Goal: Information Seeking & Learning: Learn about a topic

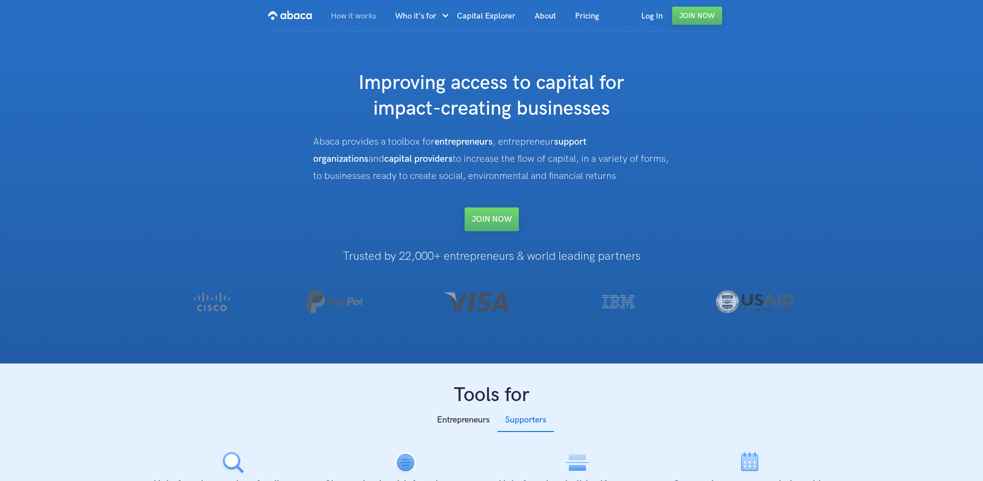
click at [372, 12] on link "How it works" at bounding box center [353, 16] width 64 height 32
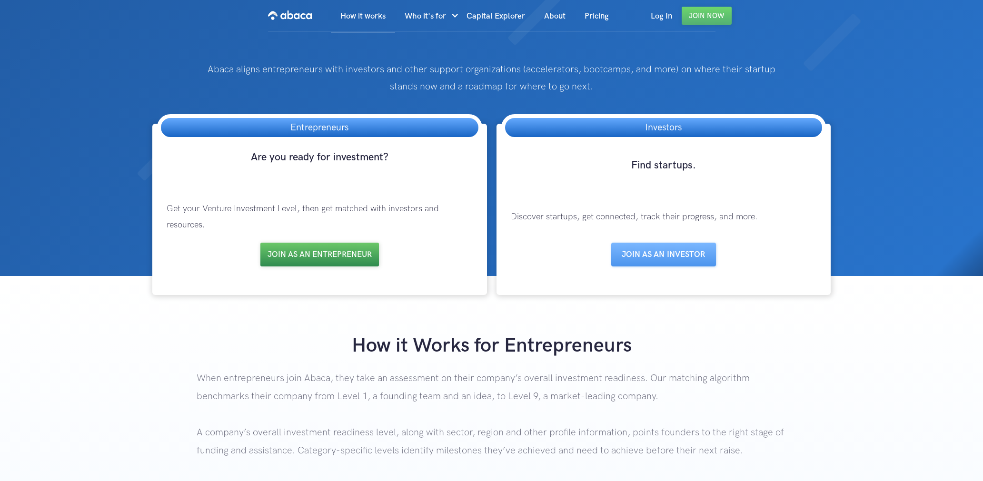
click at [311, 258] on link "Join as an entrepreneur" at bounding box center [319, 255] width 118 height 24
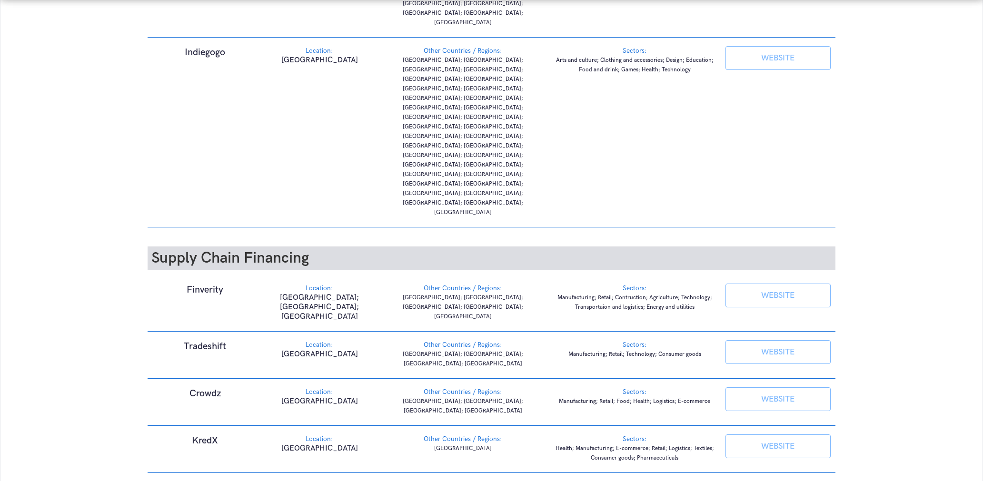
scroll to position [2103, 0]
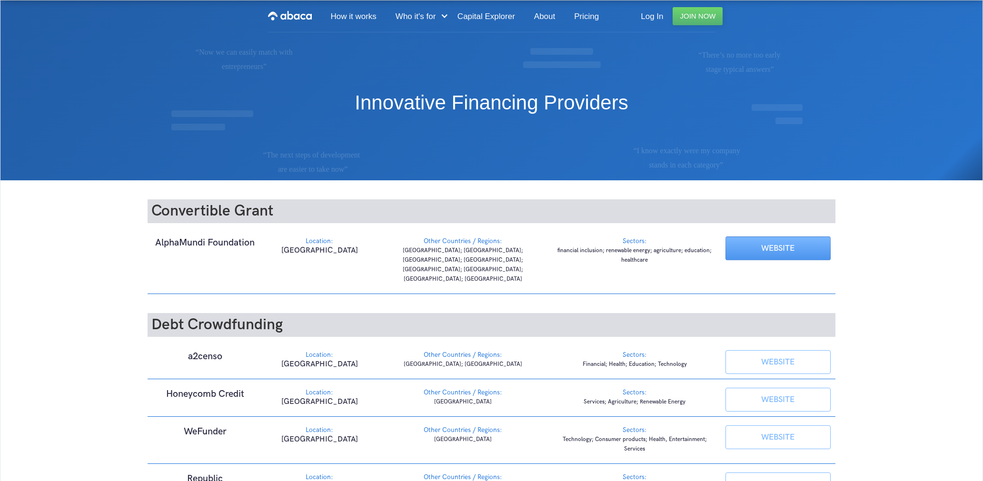
click at [799, 248] on link "WEBSITE" at bounding box center [777, 249] width 105 height 24
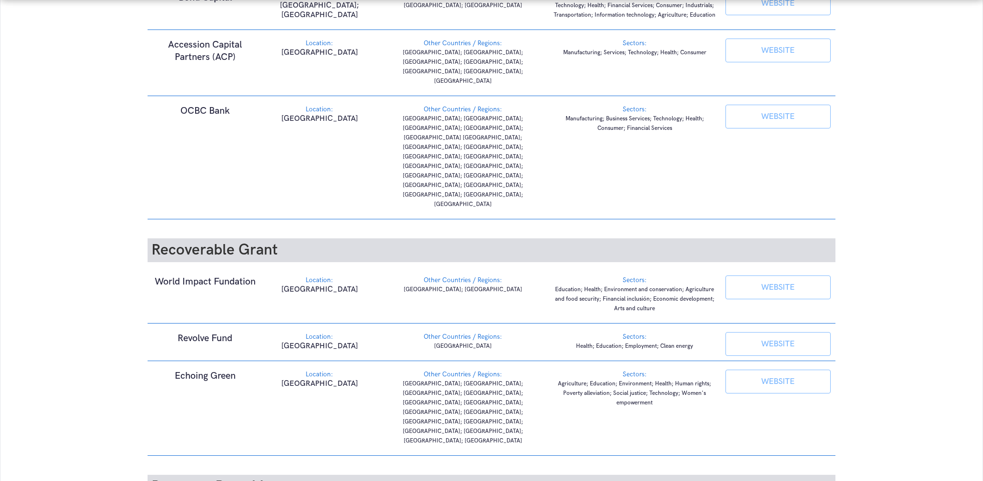
scroll to position [1047, 0]
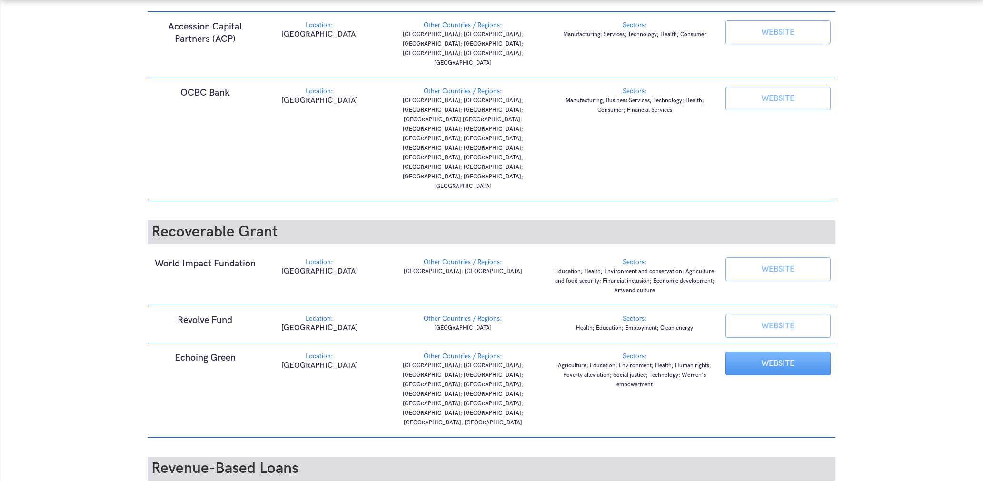
click at [764, 352] on link "WEBSITE" at bounding box center [777, 364] width 105 height 24
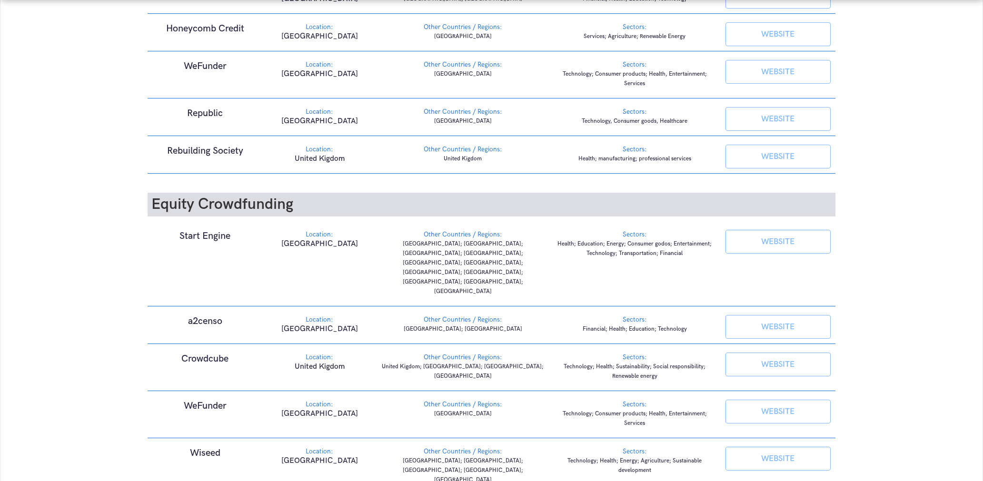
scroll to position [0, 0]
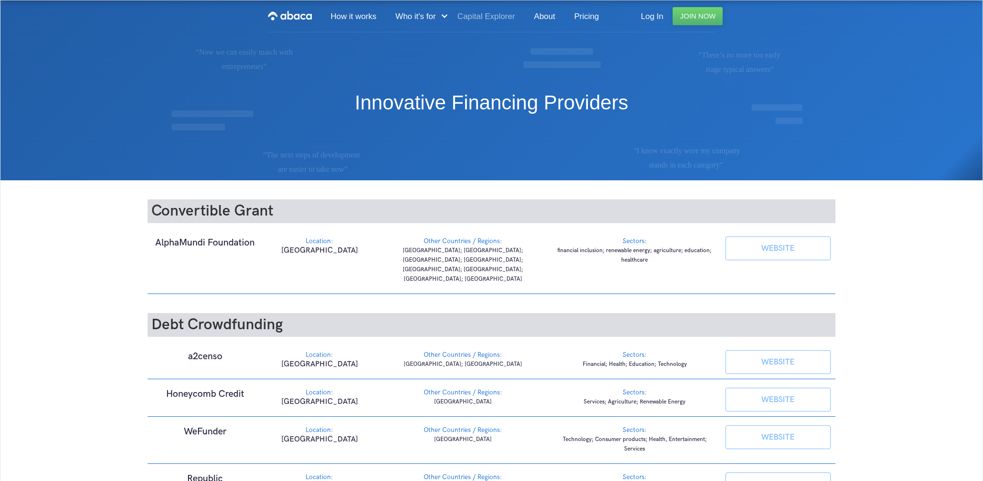
click at [476, 17] on link "Capital Explorer" at bounding box center [486, 16] width 77 height 32
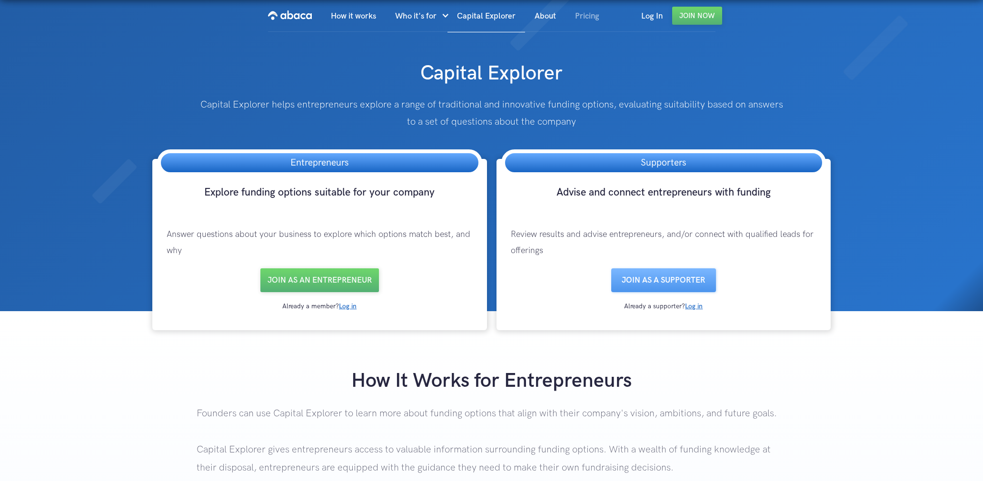
click at [587, 16] on link "Pricing" at bounding box center [586, 16] width 43 height 32
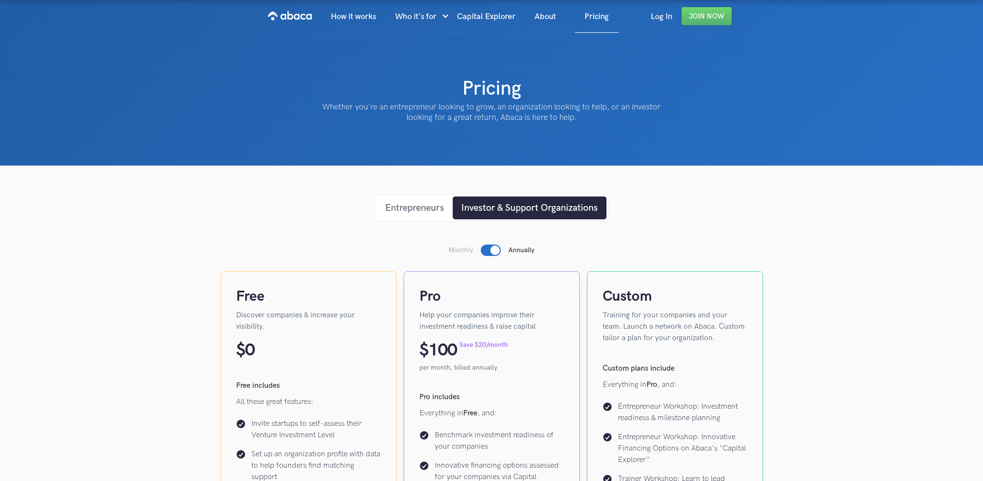
click at [426, 209] on div "Entrepreneurs" at bounding box center [414, 208] width 59 height 14
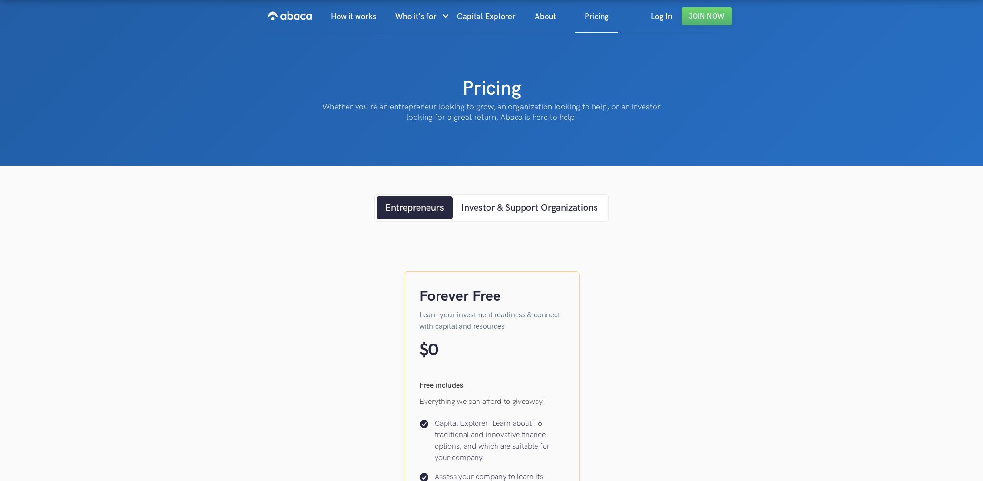
click at [656, 299] on div "Forever Free Learn your investment readiness & connect with capital and resourc…" at bounding box center [491, 444] width 543 height 445
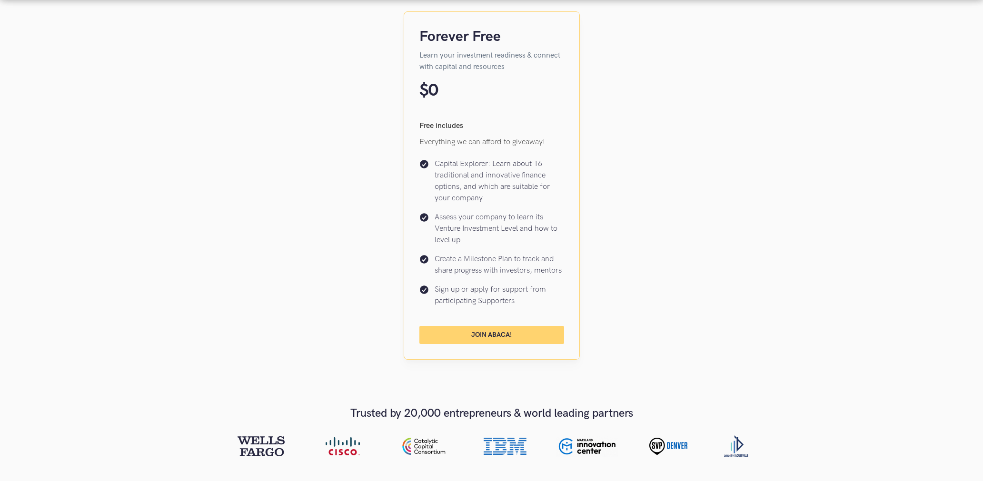
scroll to position [267, 0]
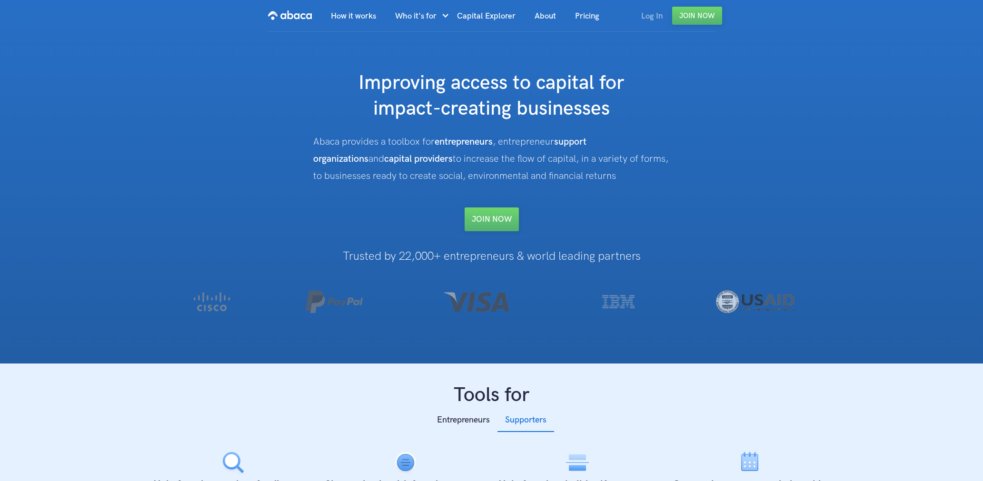
click at [653, 18] on link "Log In" at bounding box center [652, 16] width 40 height 32
